Goal: Navigation & Orientation: Find specific page/section

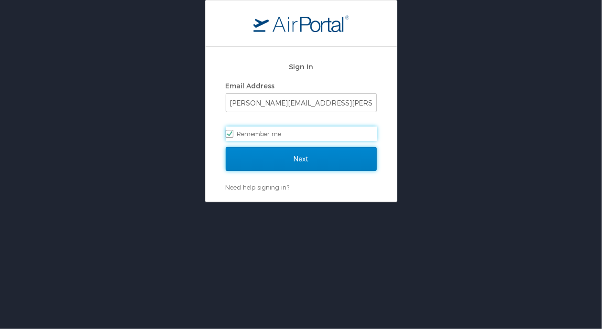
click at [313, 162] on input "Next" at bounding box center [301, 159] width 151 height 24
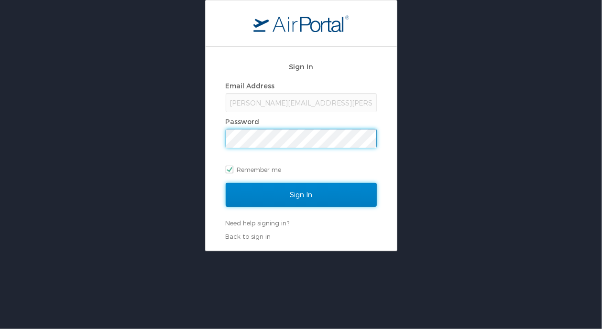
click at [313, 188] on input "Sign In" at bounding box center [301, 195] width 151 height 24
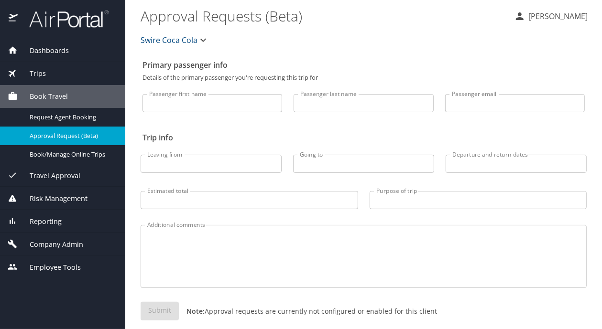
click at [66, 219] on div "Reporting" at bounding box center [63, 221] width 110 height 11
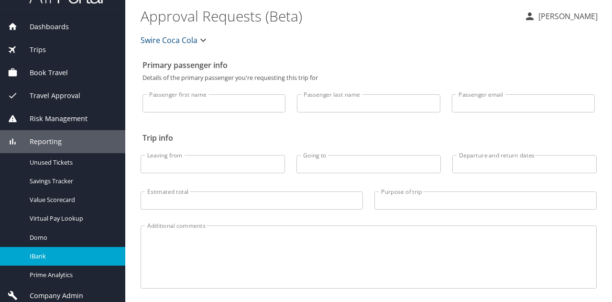
scroll to position [52, 0]
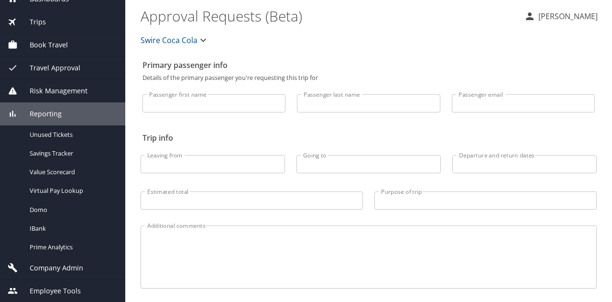
click at [69, 272] on div "Company Admin" at bounding box center [62, 267] width 125 height 23
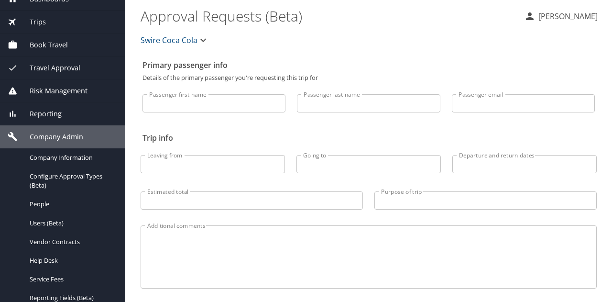
click at [65, 120] on div "Reporting" at bounding box center [62, 113] width 125 height 23
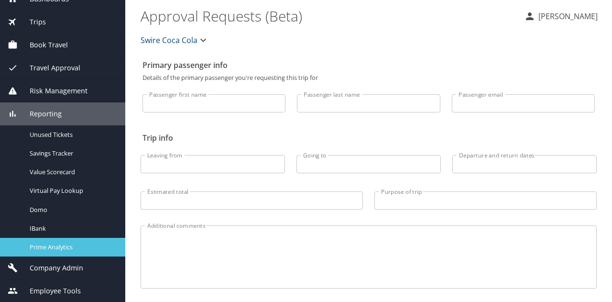
click at [80, 254] on link "Prime Analytics" at bounding box center [62, 247] width 125 height 19
